Goal: Task Accomplishment & Management: Use online tool/utility

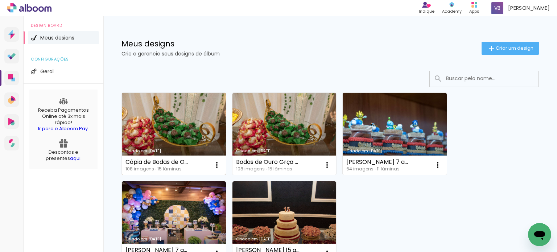
click at [189, 127] on link "Criado em [DATE]" at bounding box center [174, 134] width 104 height 82
